Goal: Communication & Community: Answer question/provide support

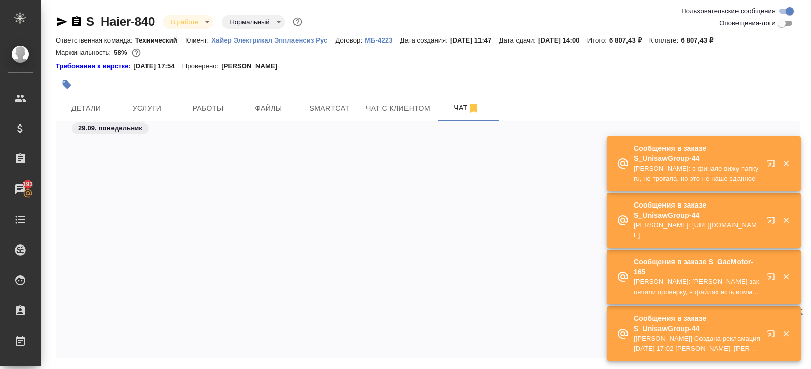
scroll to position [3021, 0]
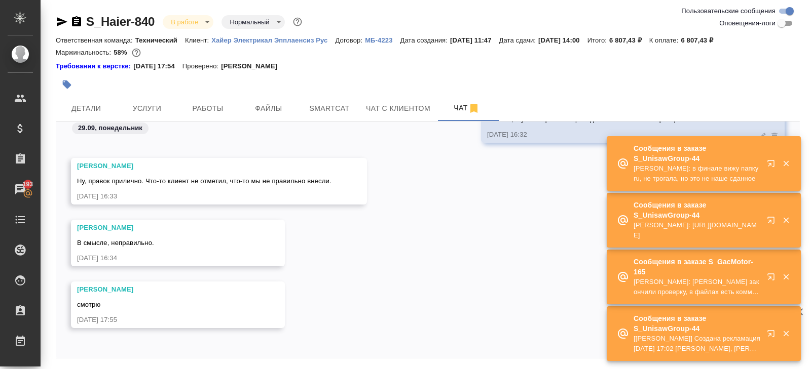
click at [768, 164] on icon "button" at bounding box center [773, 166] width 12 height 12
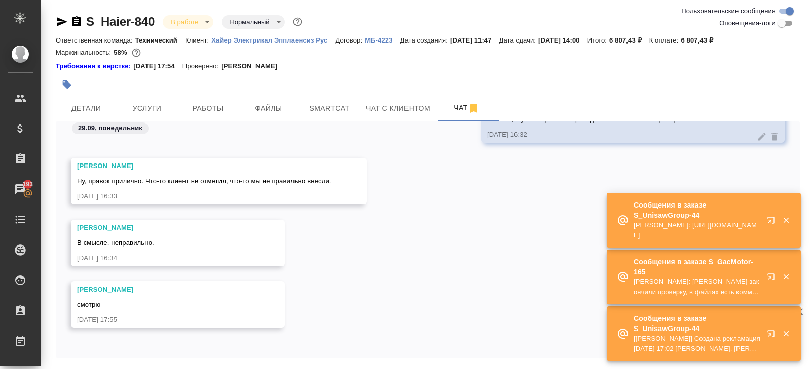
scroll to position [3021, 0]
click at [430, 293] on div "[PERSON_NAME] [DATE] 17:55" at bounding box center [428, 312] width 744 height 62
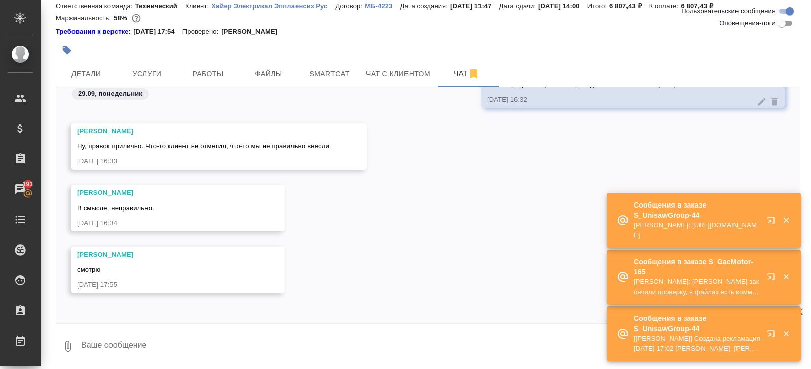
click at [152, 344] on textarea at bounding box center [439, 346] width 719 height 34
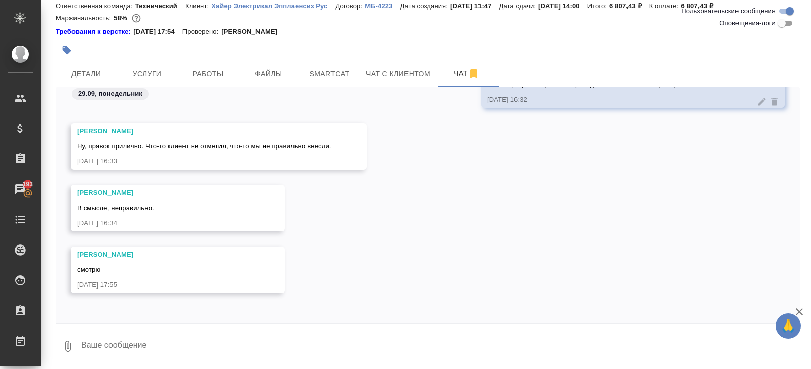
type textarea """
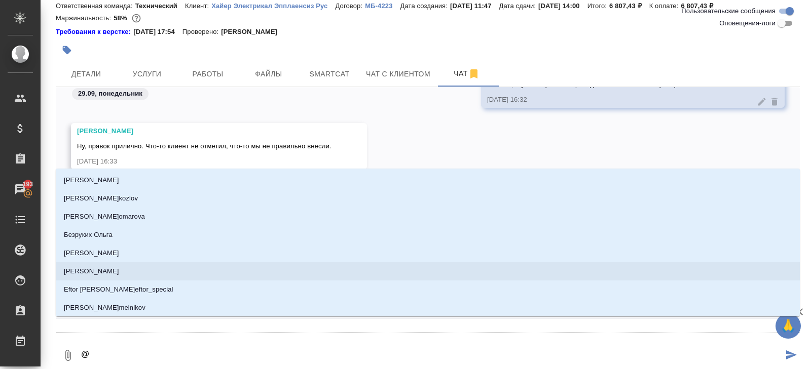
type textarea "@у"
type input "у"
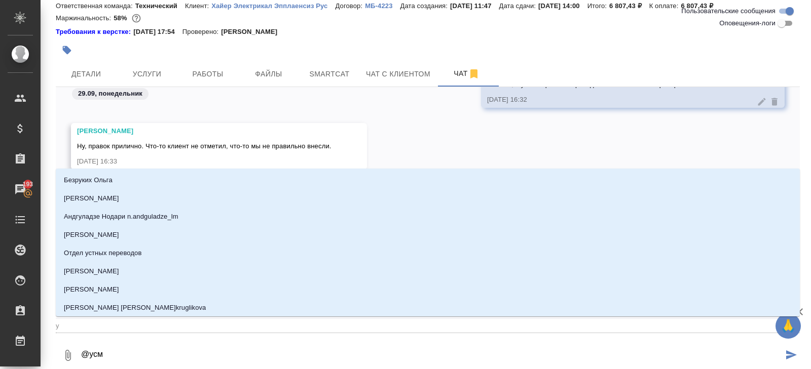
type textarea "@усма"
type input "усма"
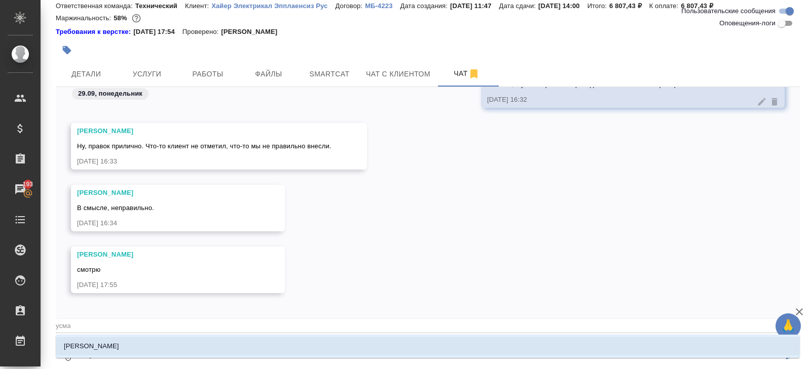
click at [175, 352] on li "[PERSON_NAME]" at bounding box center [428, 346] width 744 height 18
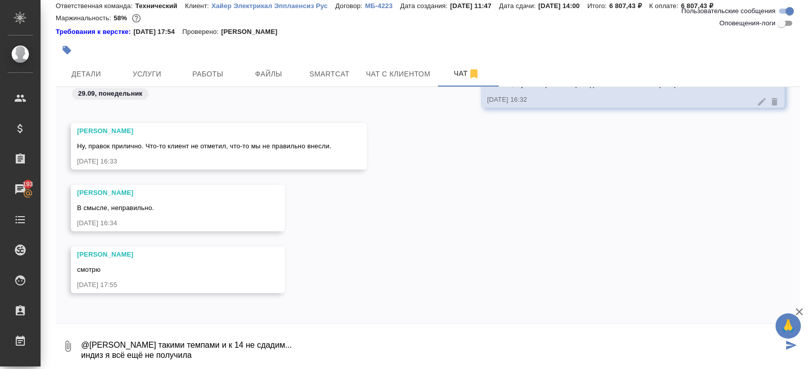
type textarea "@[PERSON_NAME] такими темпами и к 14 не сдадим... индиз я всё ещё не получила"
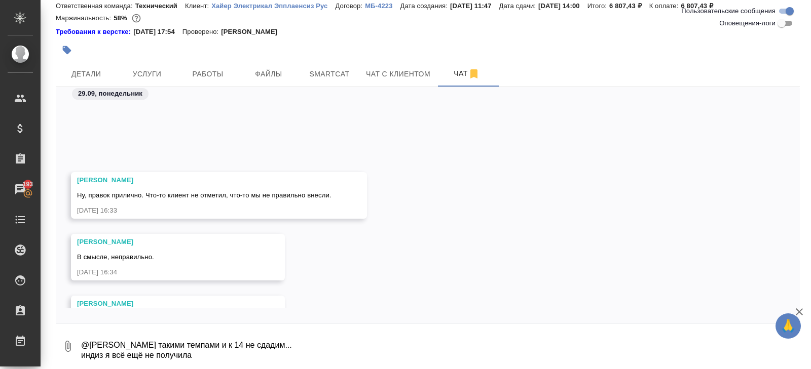
scroll to position [3130, 0]
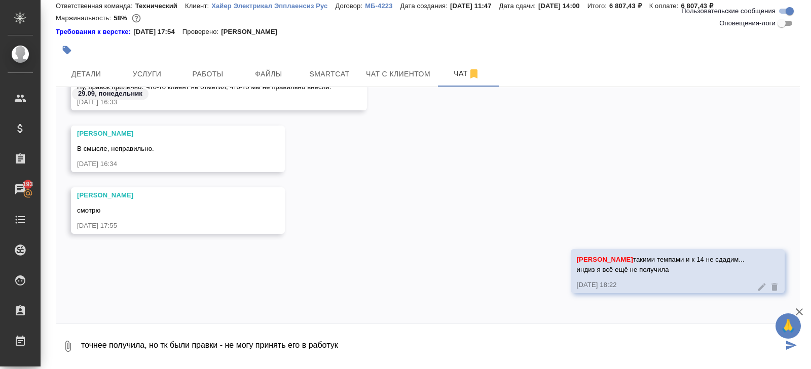
type textarea "точнее получила, но тк были правки - не могу принять его в работук"
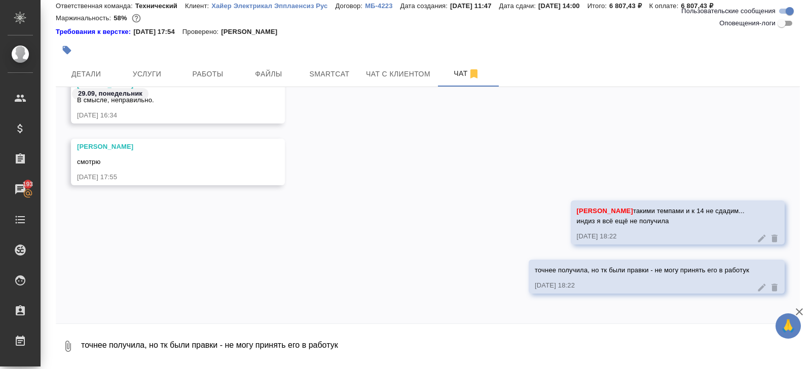
click at [761, 286] on icon at bounding box center [762, 288] width 8 height 8
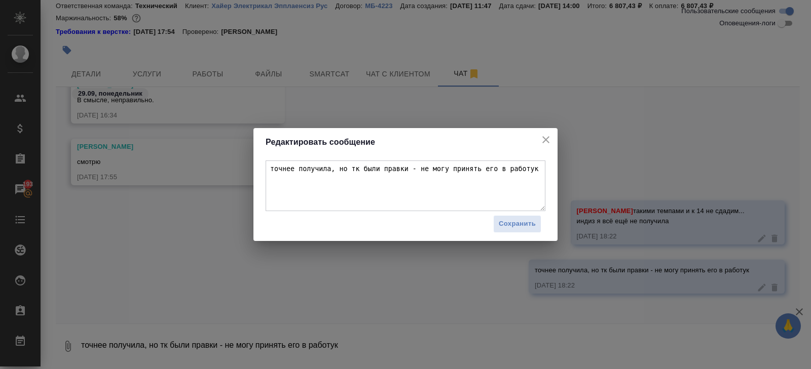
click at [540, 170] on textarea "точнее получила, но тк были правки - не могу принять его в работук" at bounding box center [405, 186] width 280 height 51
type textarea "точнее получила, но тк были правки - не могу принять его в работу"
click at [511, 229] on span "Сохранить" at bounding box center [517, 224] width 37 height 12
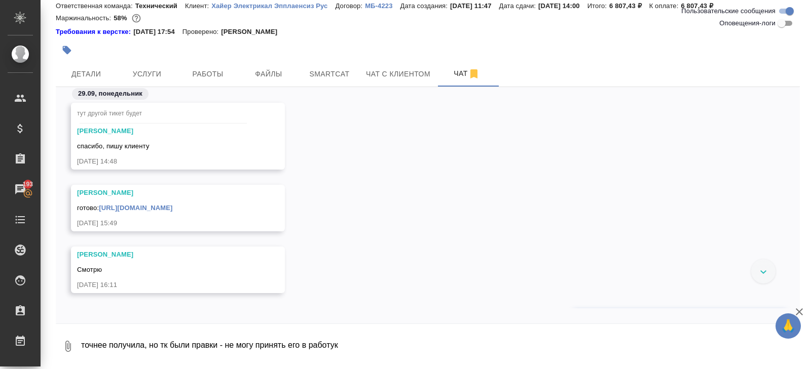
scroll to position [3291, 0]
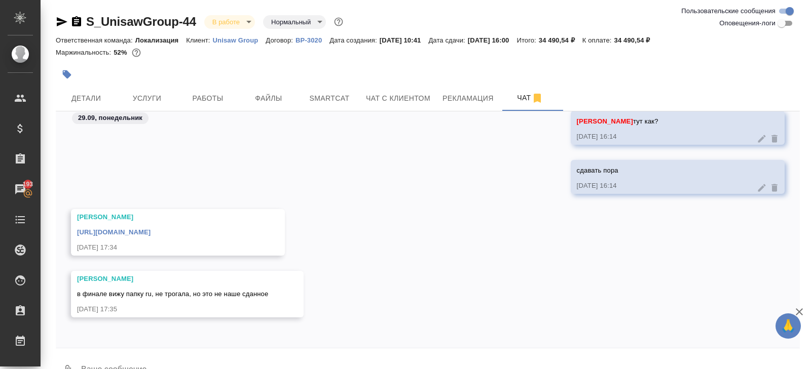
scroll to position [24, 0]
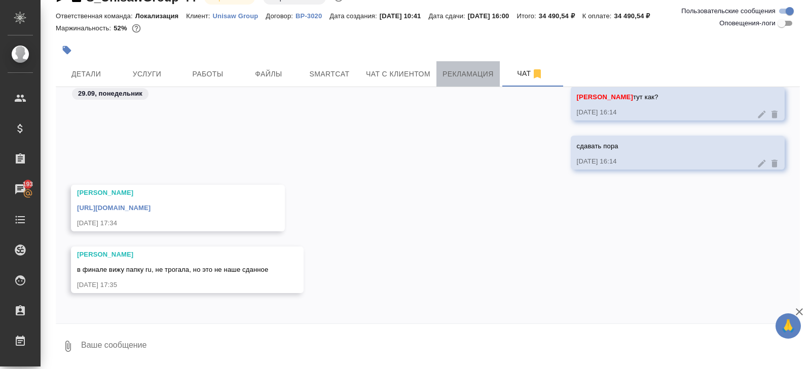
click at [444, 81] on button "Рекламация" at bounding box center [467, 73] width 63 height 25
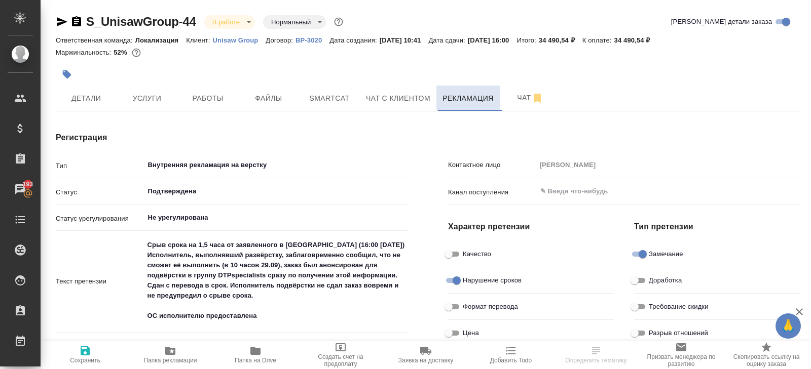
type textarea "x"
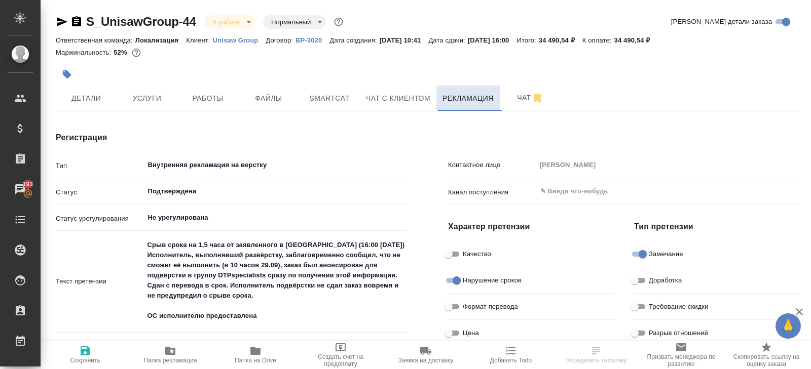
type textarea "x"
type input "Линова Полина"
type textarea "x"
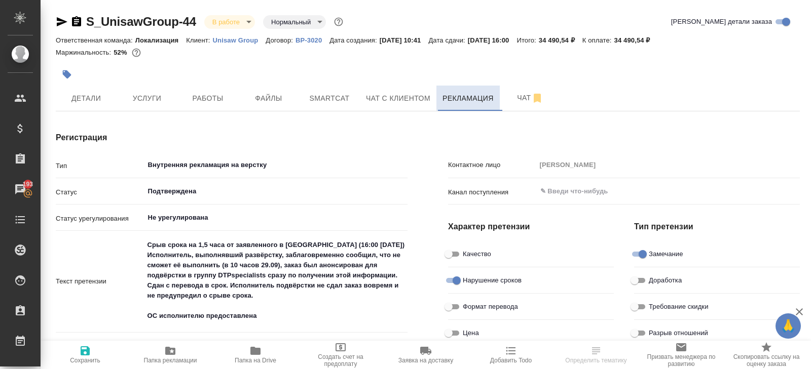
type textarea "x"
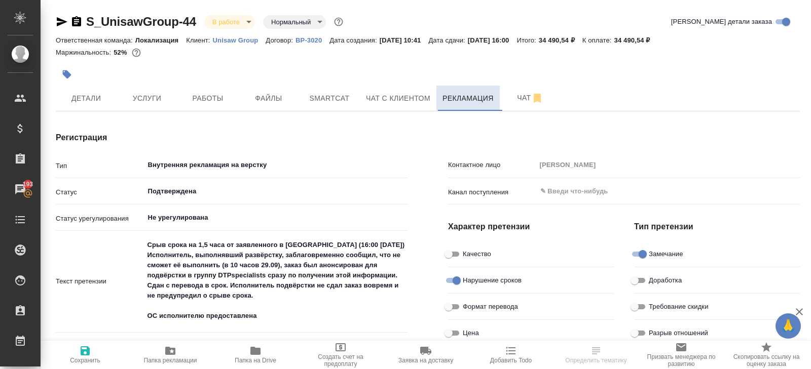
type textarea "x"
click at [546, 87] on button "Чат" at bounding box center [530, 98] width 61 height 25
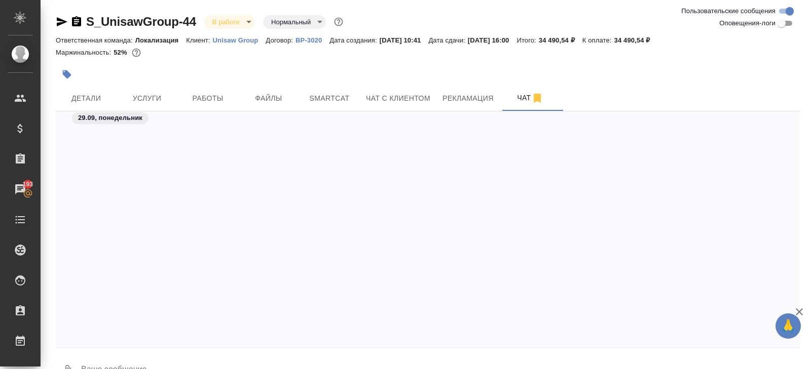
scroll to position [447, 0]
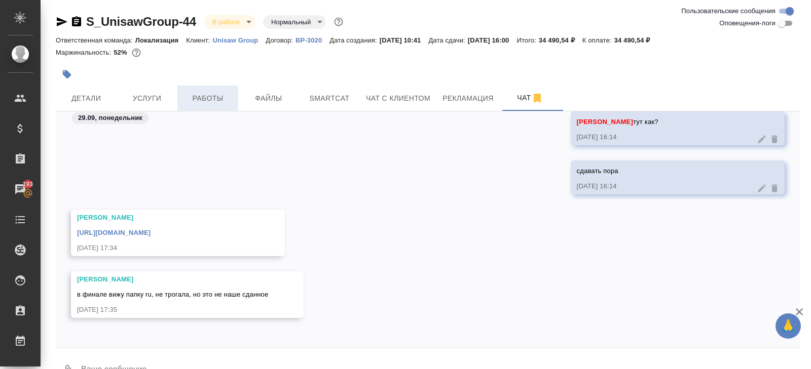
click at [204, 97] on span "Работы" at bounding box center [207, 98] width 49 height 13
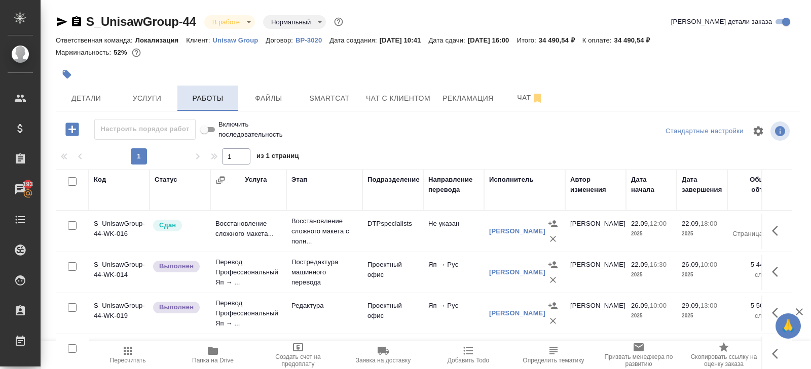
scroll to position [54, 0]
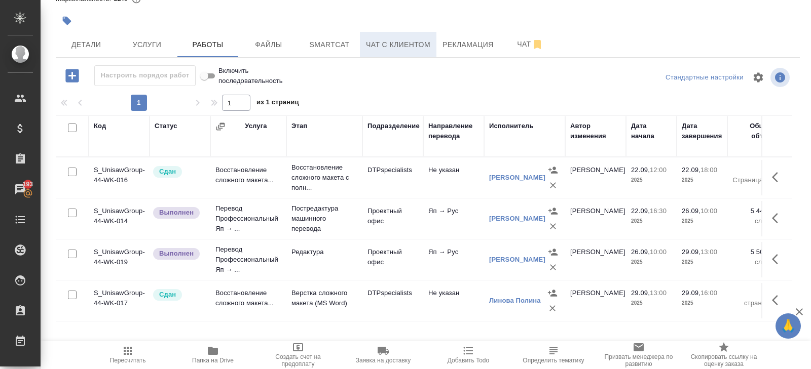
click at [384, 37] on button "Чат с клиентом" at bounding box center [398, 44] width 77 height 25
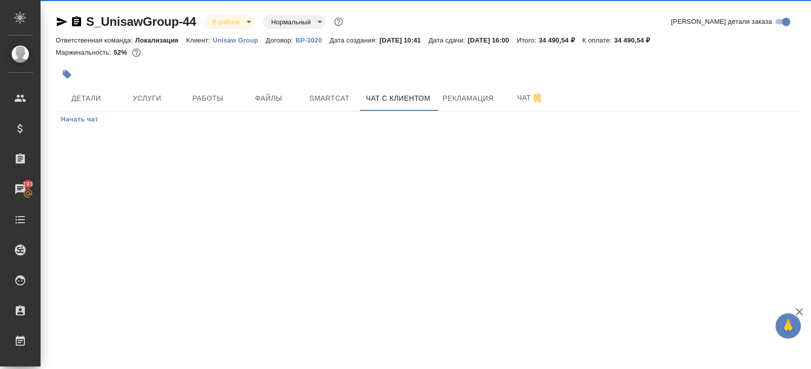
click at [319, 55] on div "Маржинальность: 52%" at bounding box center [428, 52] width 744 height 13
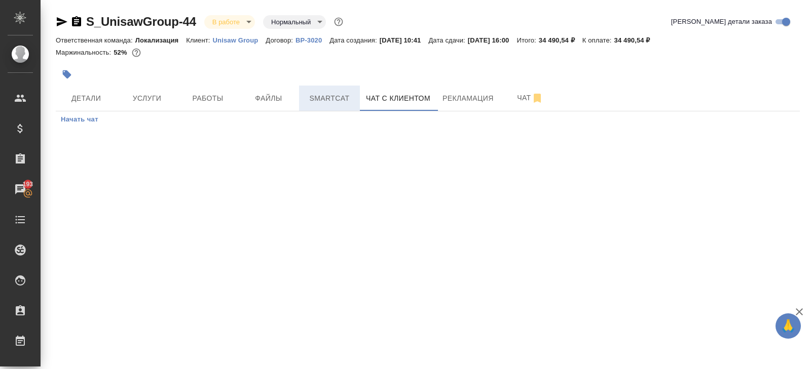
click at [326, 101] on span "Smartcat" at bounding box center [329, 98] width 49 height 13
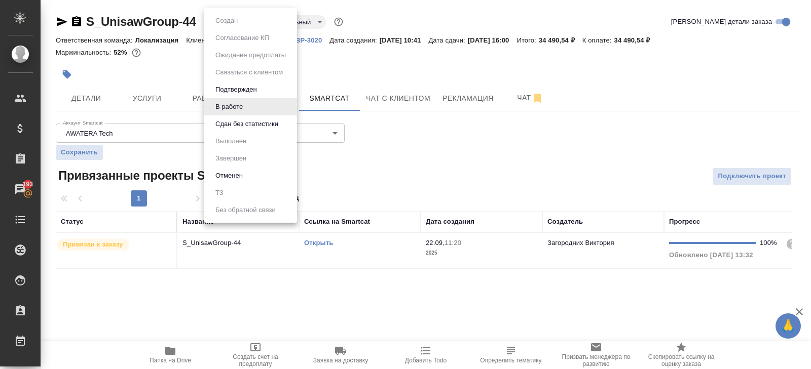
click at [230, 28] on body "🙏 .cls-1 fill:#fff; AWATERA Belyakova Yulia Клиенты Спецификации Заказы 193 Чат…" at bounding box center [405, 184] width 811 height 369
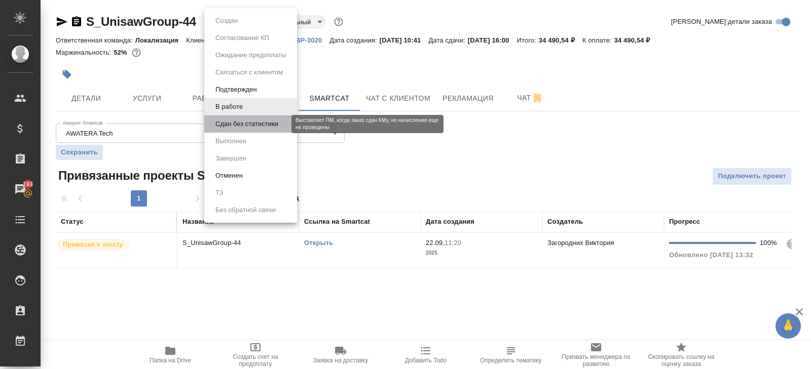
click at [232, 120] on button "Сдан без статистики" at bounding box center [246, 124] width 69 height 11
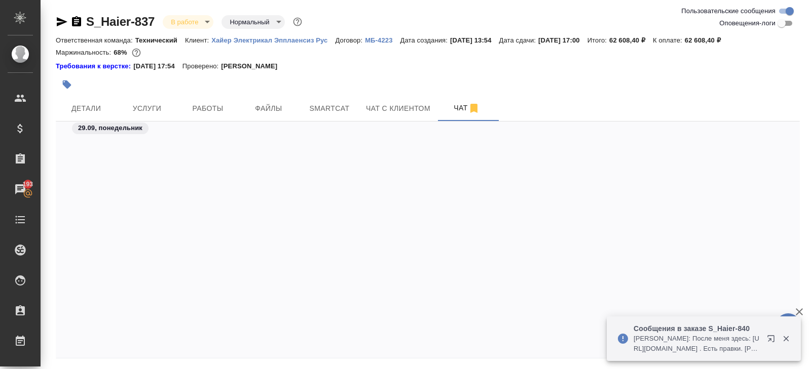
scroll to position [17903, 0]
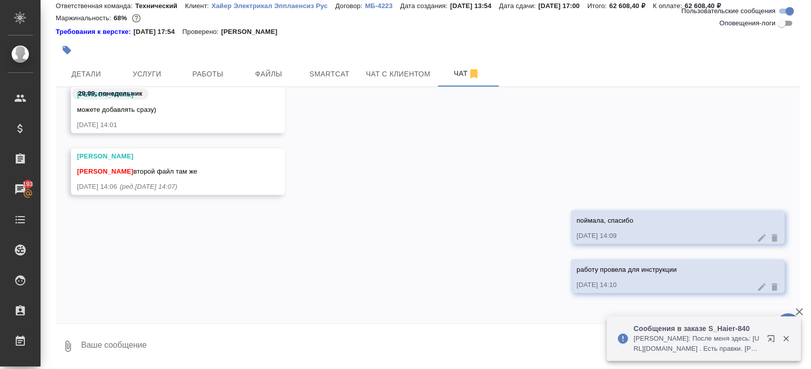
click at [210, 254] on div "поймала, спасибо 29.09.25, 14:09" at bounding box center [428, 234] width 744 height 49
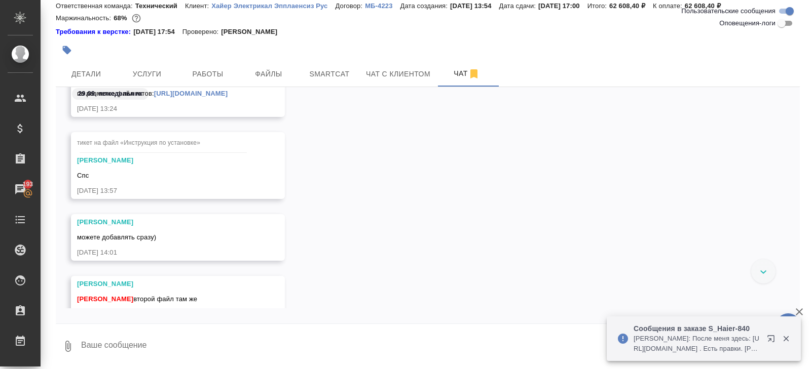
scroll to position [17847, 0]
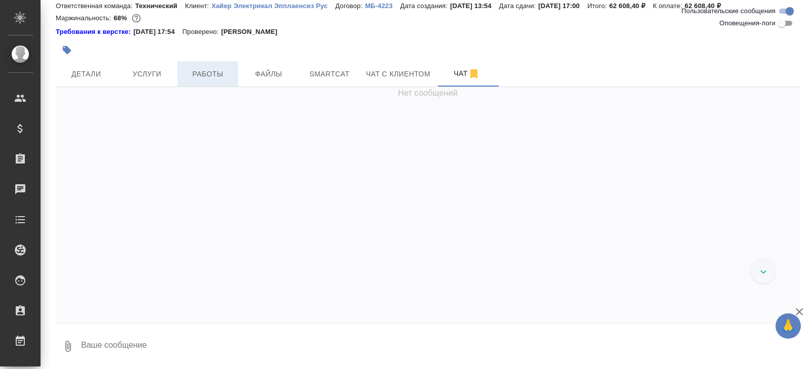
scroll to position [12089, 0]
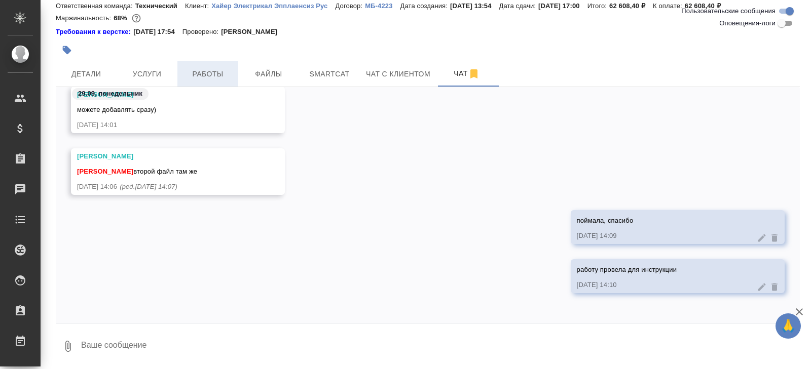
click at [214, 68] on span "Работы" at bounding box center [207, 74] width 49 height 13
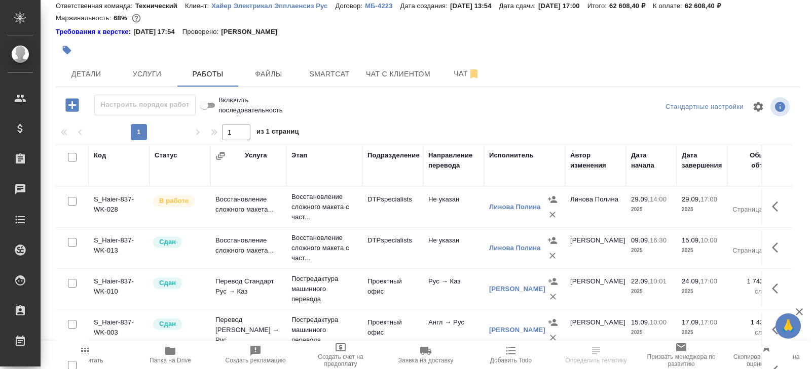
scroll to position [64, 0]
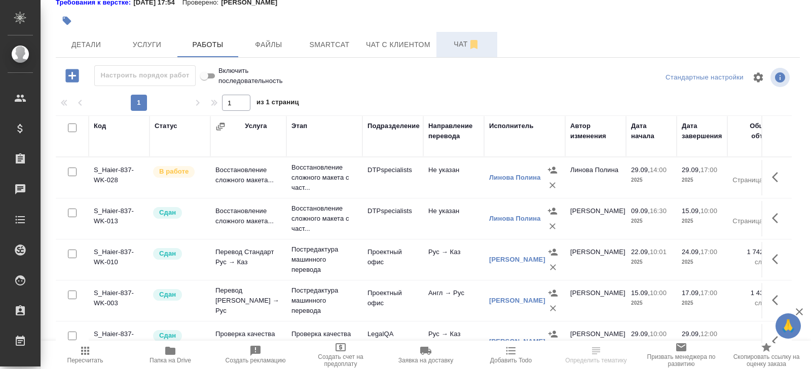
click at [474, 43] on icon "button" at bounding box center [473, 44] width 7 height 9
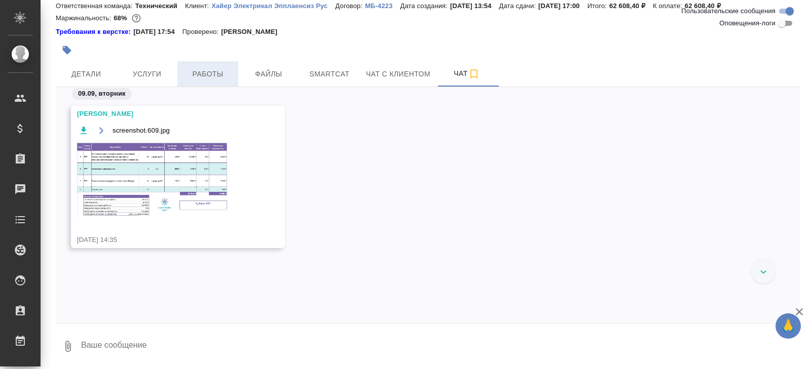
scroll to position [12089, 0]
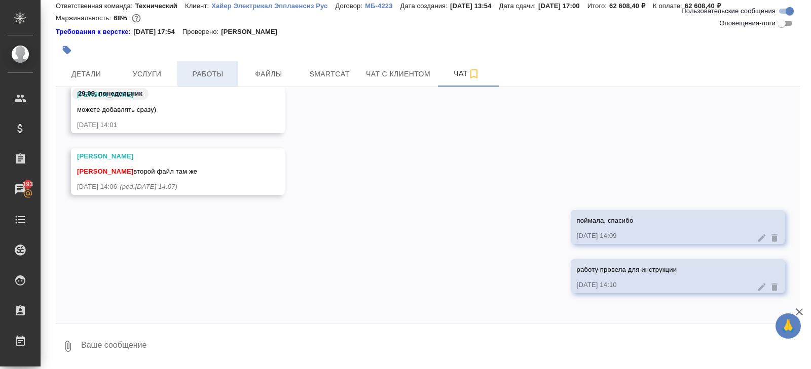
click at [212, 75] on span "Работы" at bounding box center [207, 74] width 49 height 13
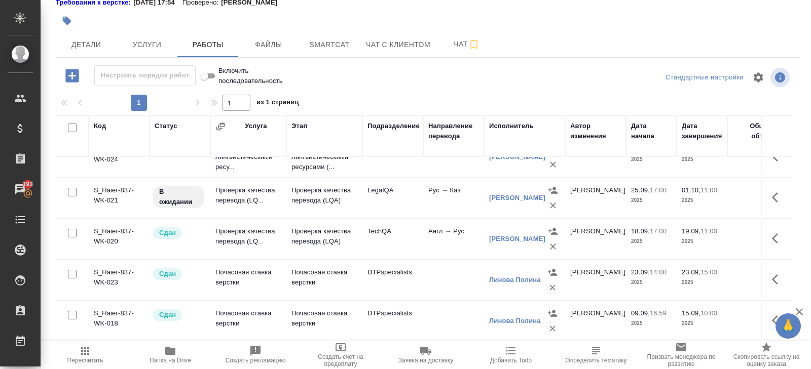
scroll to position [303, 0]
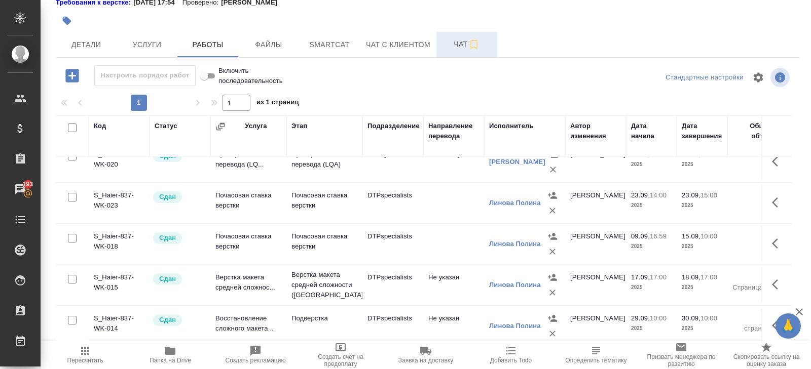
click at [466, 48] on span "Чат" at bounding box center [466, 44] width 49 height 13
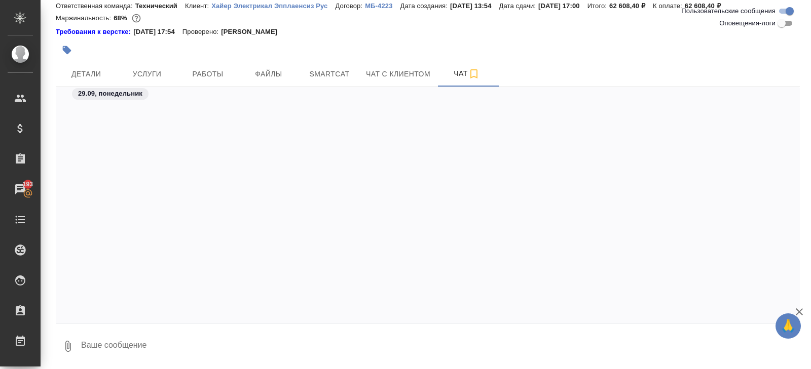
scroll to position [12089, 0]
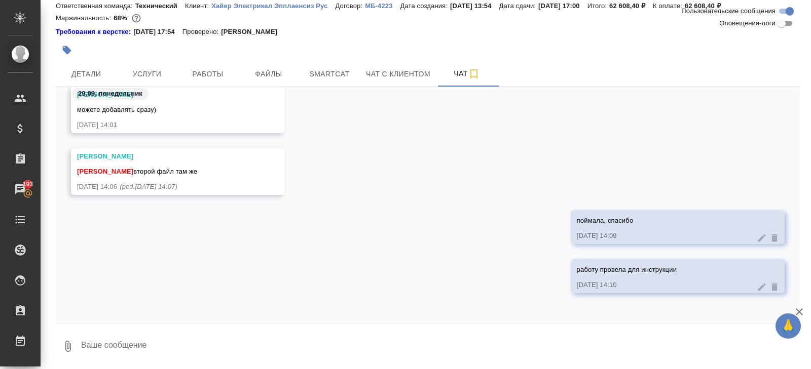
click at [114, 345] on textarea at bounding box center [439, 346] width 719 height 34
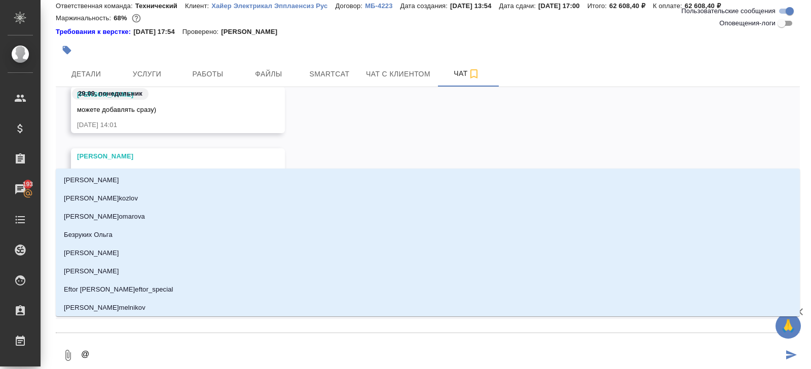
type textarea "@а"
type input "а"
type textarea "@арс"
type input "арс"
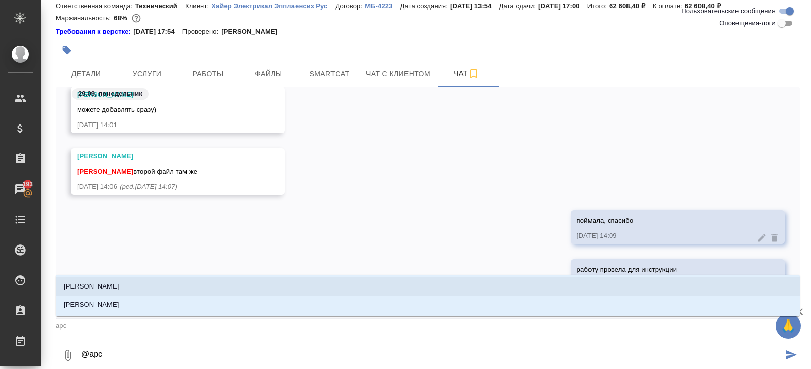
click at [96, 290] on p "[PERSON_NAME]" at bounding box center [91, 287] width 55 height 10
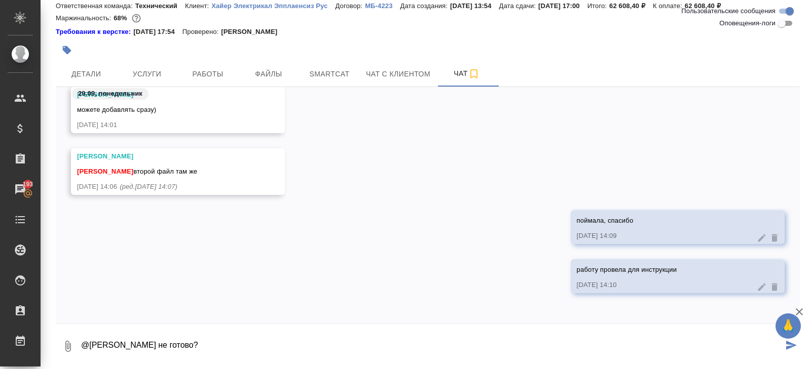
type textarea "@Арсеньева Вера не готово?"
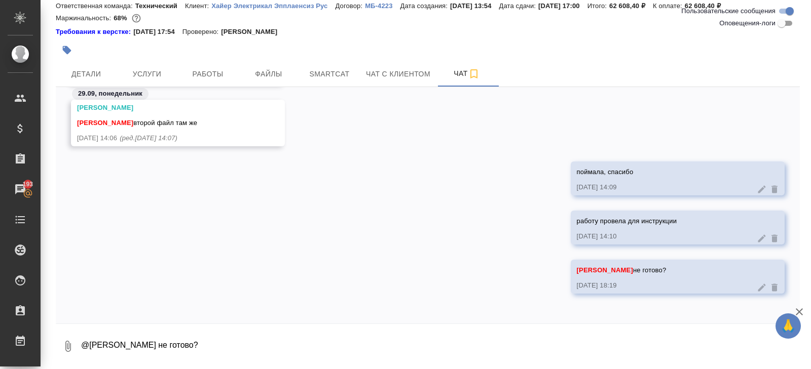
scroll to position [12138, 0]
click at [202, 72] on span "Работы" at bounding box center [207, 74] width 49 height 13
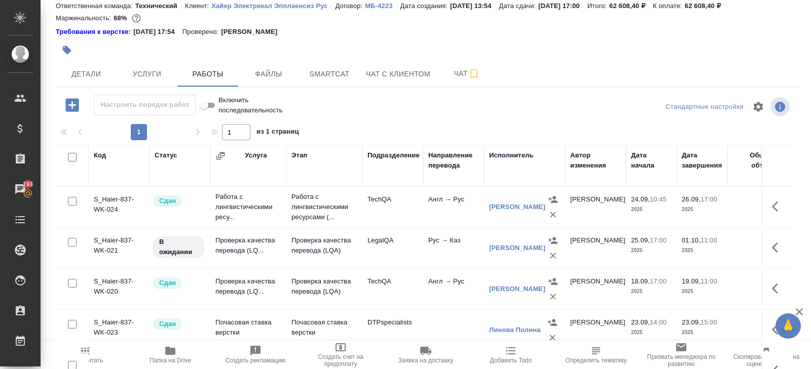
scroll to position [218, 0]
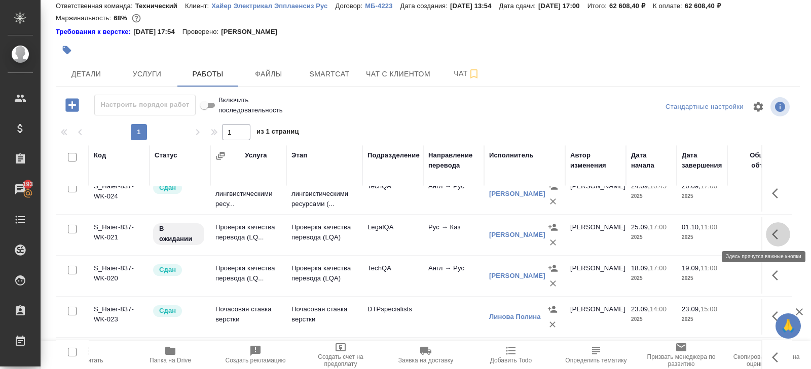
click at [776, 234] on icon "button" at bounding box center [778, 234] width 12 height 12
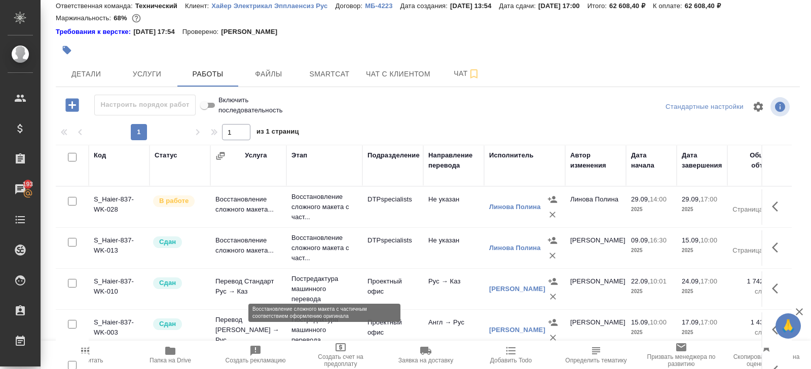
scroll to position [0, 0]
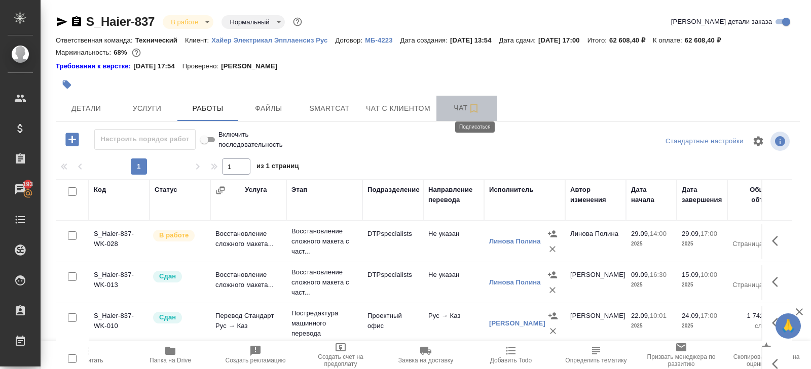
click at [470, 113] on icon "button" at bounding box center [474, 108] width 12 height 12
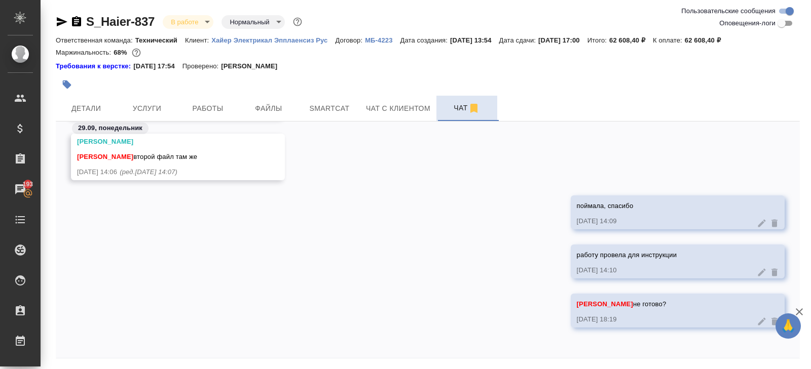
scroll to position [34, 0]
